Goal: Task Accomplishment & Management: Use online tool/utility

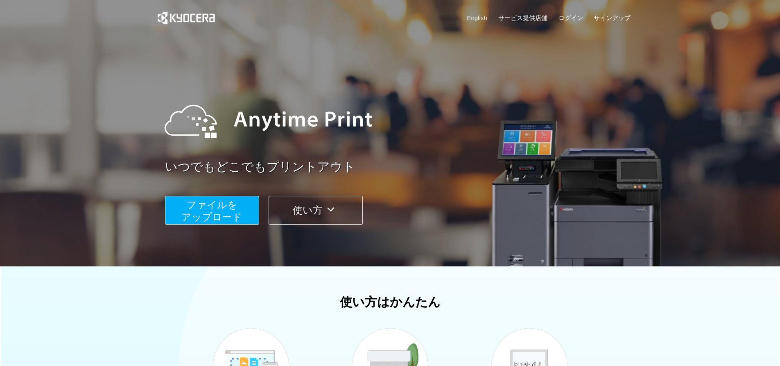
click at [228, 221] on span "ファイルを ​​アップロード" at bounding box center [211, 210] width 61 height 23
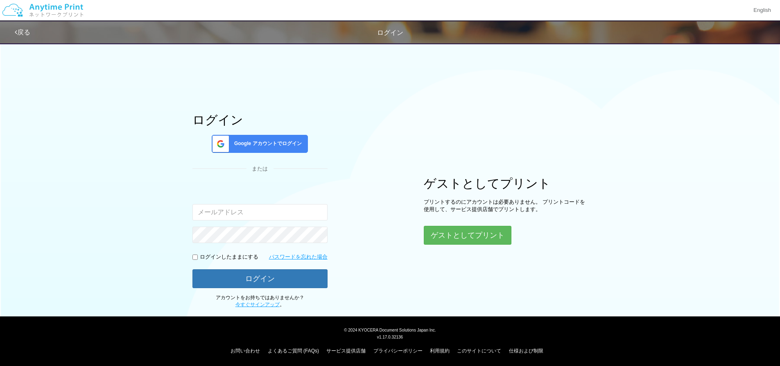
scroll to position [5, 0]
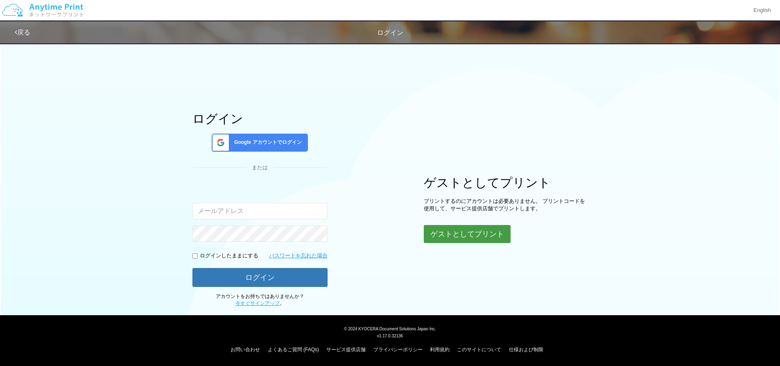
click at [484, 238] on button "ゲストとしてプリント" at bounding box center [467, 234] width 87 height 18
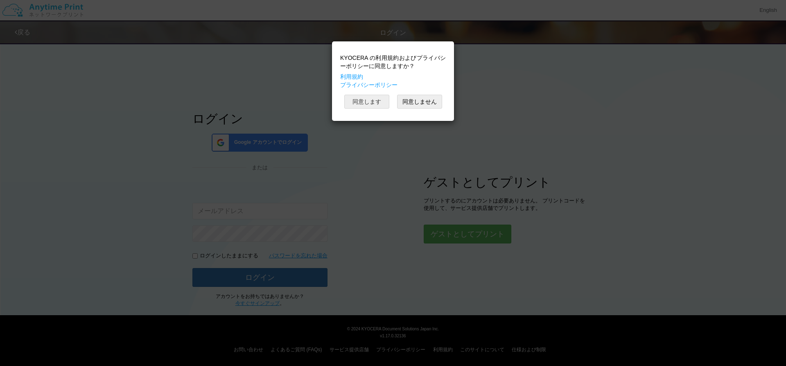
click at [378, 104] on button "同意します" at bounding box center [366, 102] width 45 height 14
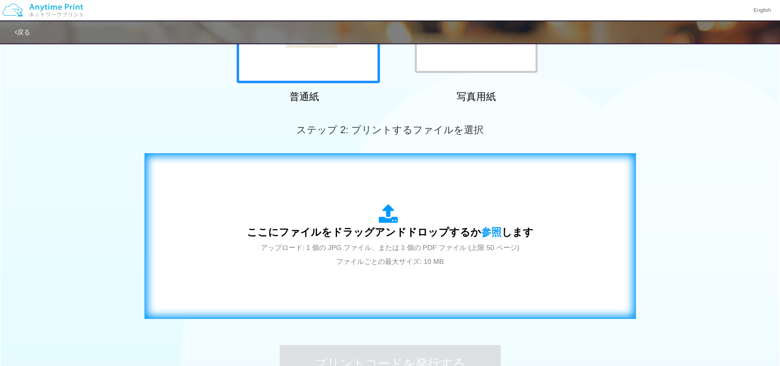
scroll to position [164, 0]
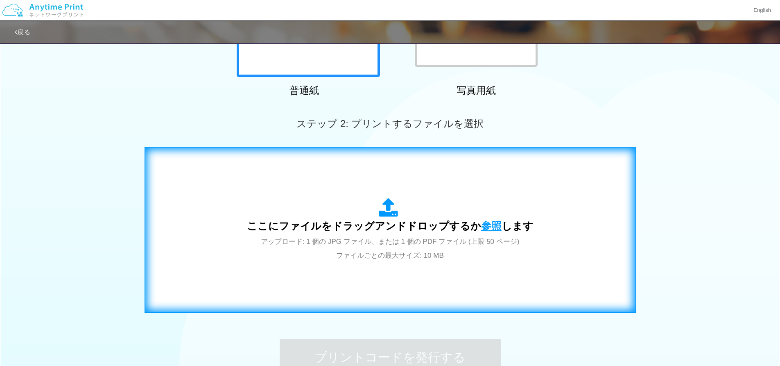
click at [485, 226] on span "参照" at bounding box center [491, 225] width 20 height 11
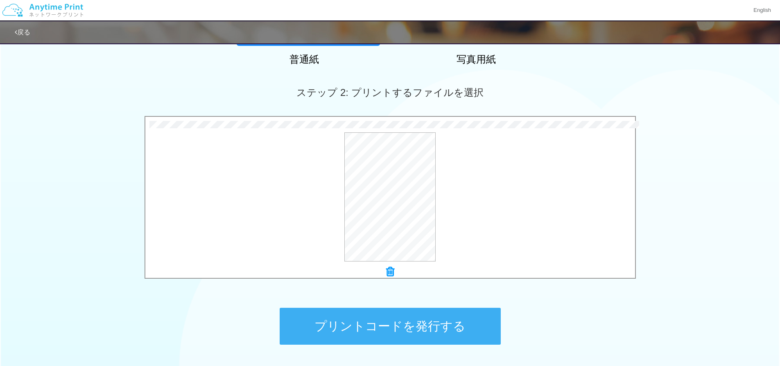
scroll to position [257, 0]
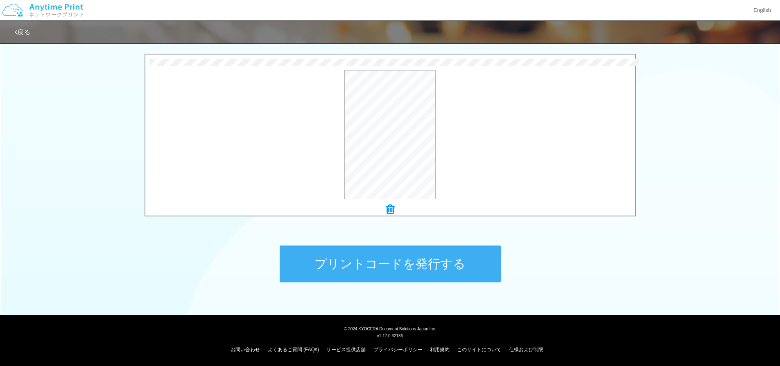
click at [387, 260] on button "プリントコードを発行する" at bounding box center [390, 263] width 221 height 37
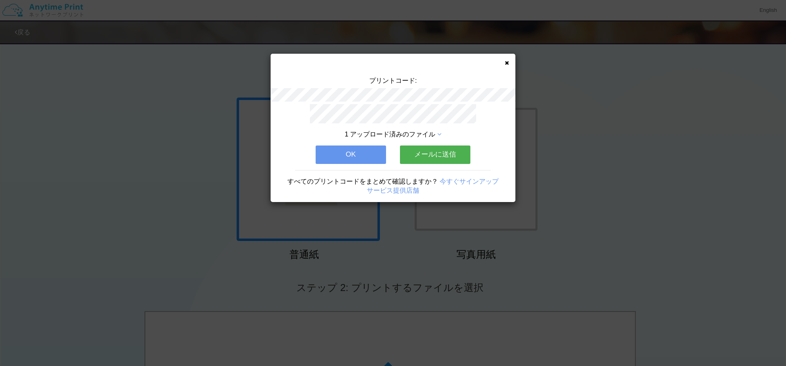
click at [365, 147] on button "OK" at bounding box center [351, 154] width 70 height 18
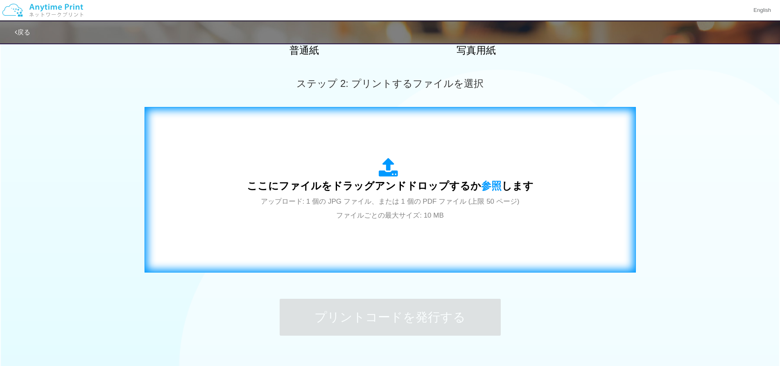
scroll to position [205, 0]
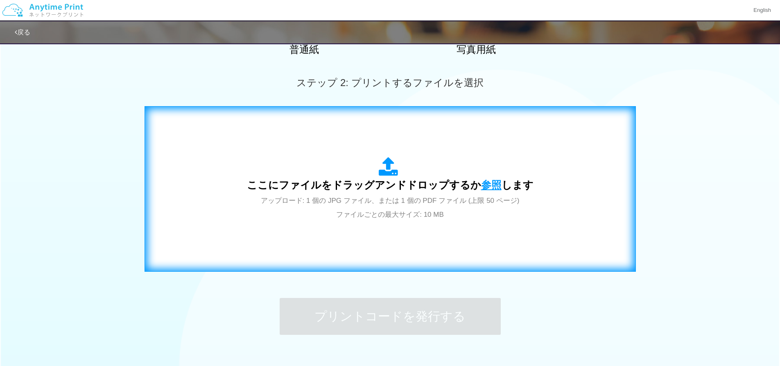
click at [483, 188] on span "参照" at bounding box center [491, 184] width 20 height 11
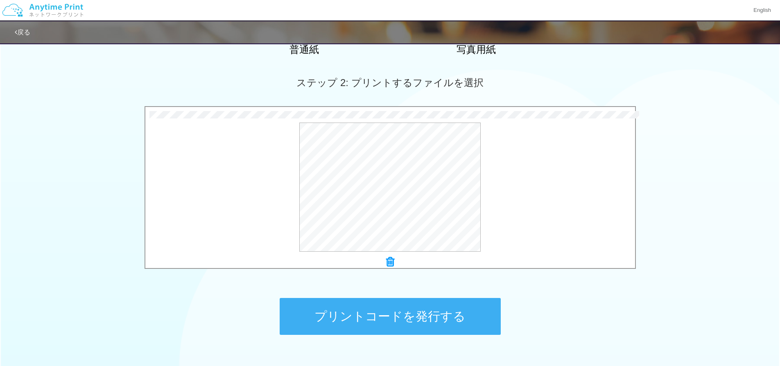
click at [381, 317] on button "プリントコードを発行する" at bounding box center [390, 316] width 221 height 37
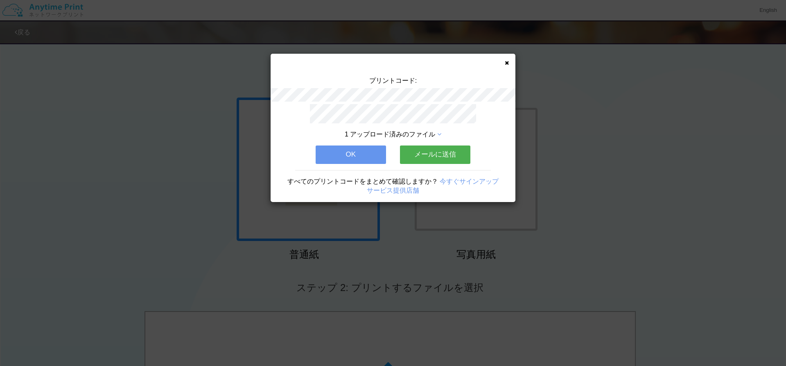
click at [337, 151] on button "OK" at bounding box center [351, 154] width 70 height 18
